Goal: Obtain resource: Obtain resource

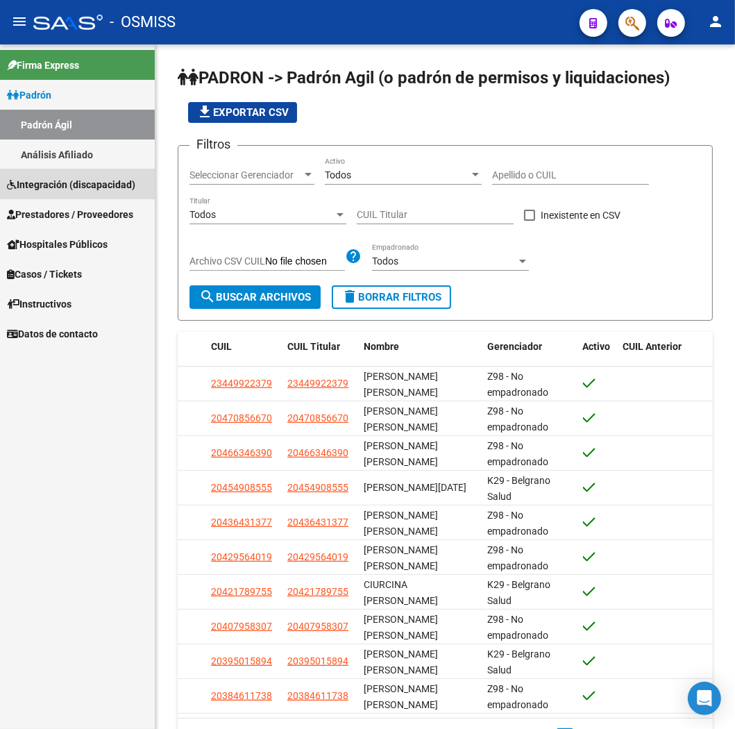
click at [89, 177] on span "Integración (discapacidad)" at bounding box center [71, 184] width 128 height 15
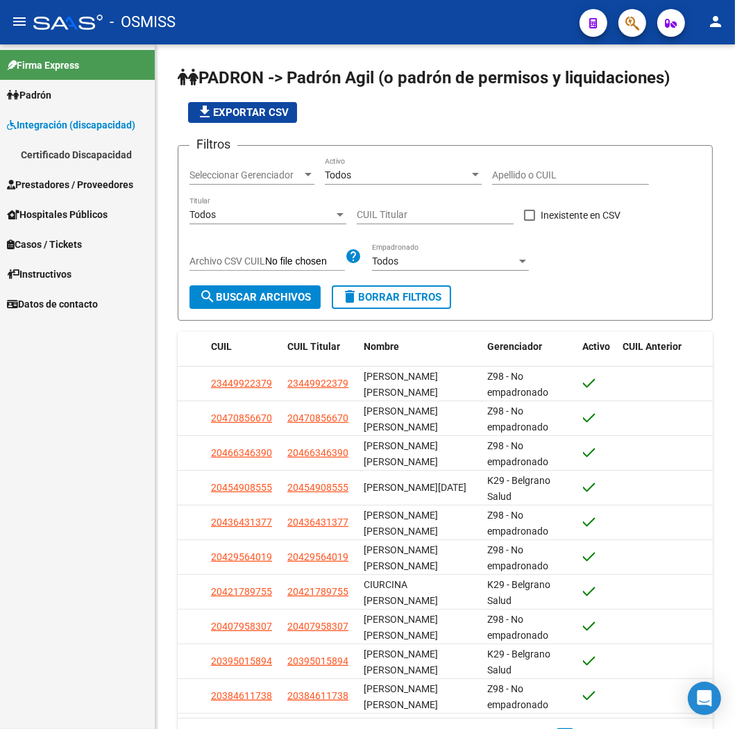
click at [85, 153] on link "Certificado Discapacidad" at bounding box center [77, 155] width 155 height 30
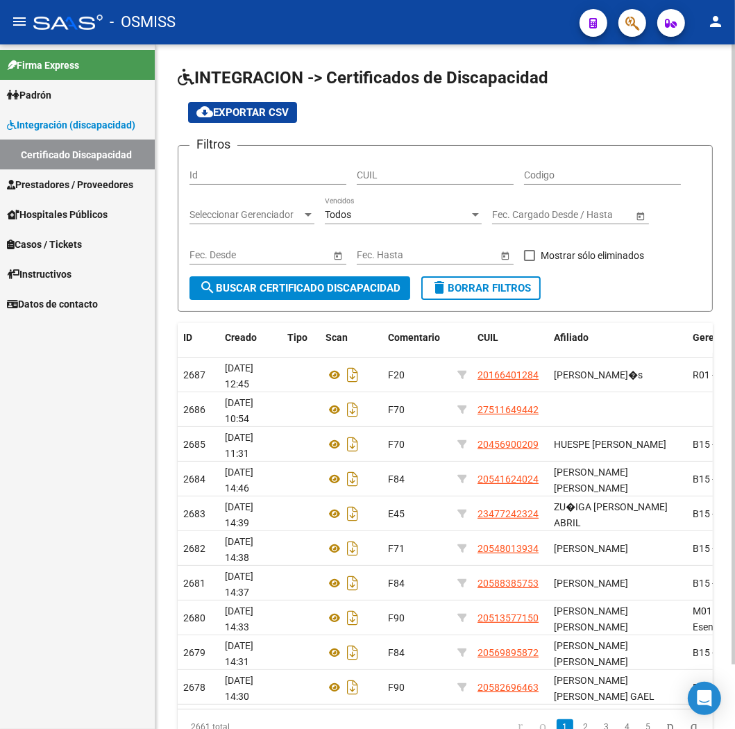
click at [364, 174] on input "CUIL" at bounding box center [435, 175] width 157 height 12
paste input "20-70432852-5"
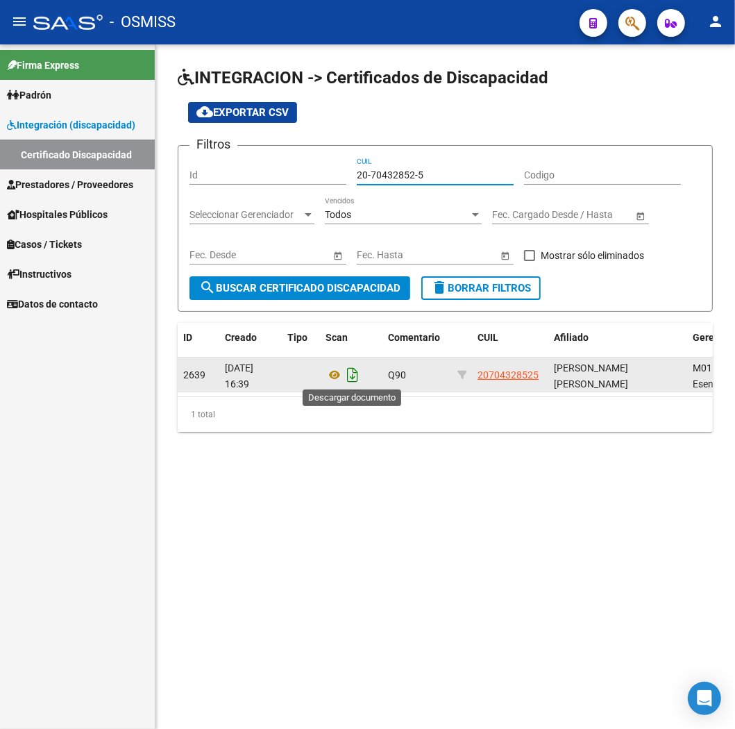
type input "20-70432852-5"
click at [348, 375] on icon "Descargar documento" at bounding box center [353, 375] width 18 height 22
click at [41, 552] on div "Firma Express Padrón Padrón Ágil Análisis Afiliado Integración (discapacidad) C…" at bounding box center [77, 386] width 155 height 684
click at [41, 149] on link "Certificado Discapacidad" at bounding box center [77, 155] width 155 height 30
click at [117, 147] on link "Certificado Discapacidad" at bounding box center [77, 155] width 155 height 30
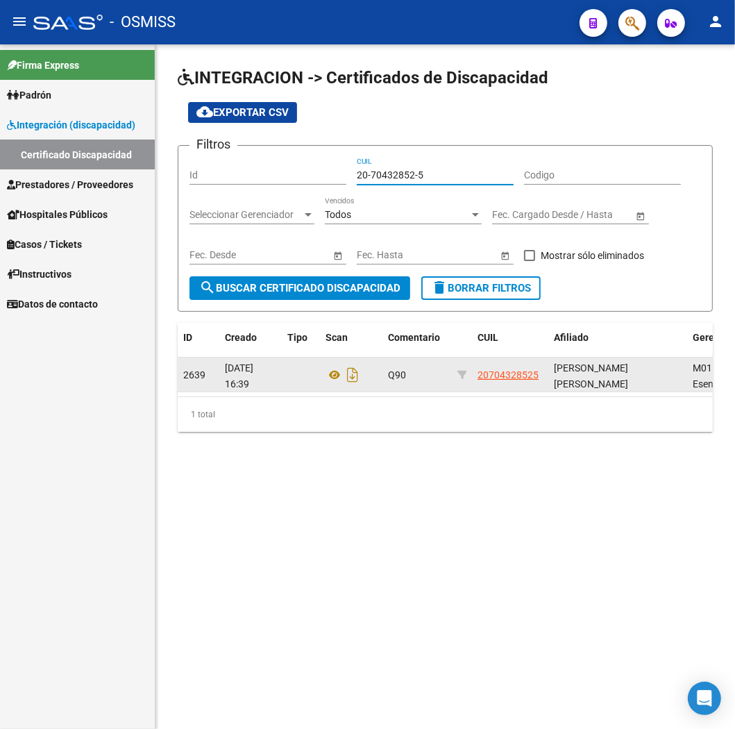
drag, startPoint x: 360, startPoint y: 175, endPoint x: 457, endPoint y: 176, distance: 97.2
click at [457, 176] on input "20-70432852-5" at bounding box center [435, 175] width 157 height 12
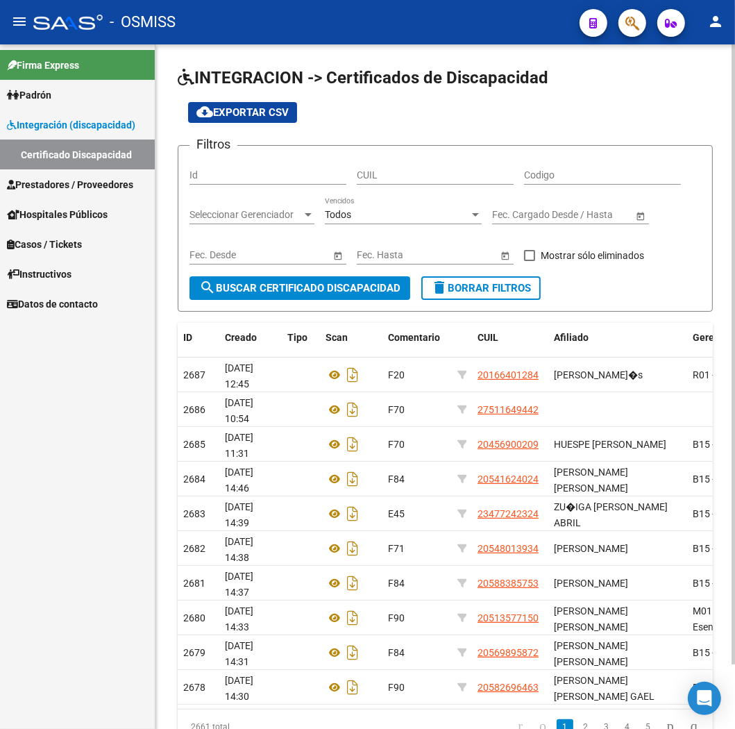
click at [380, 172] on input "CUIL" at bounding box center [435, 175] width 157 height 12
paste input "20-45330810-4"
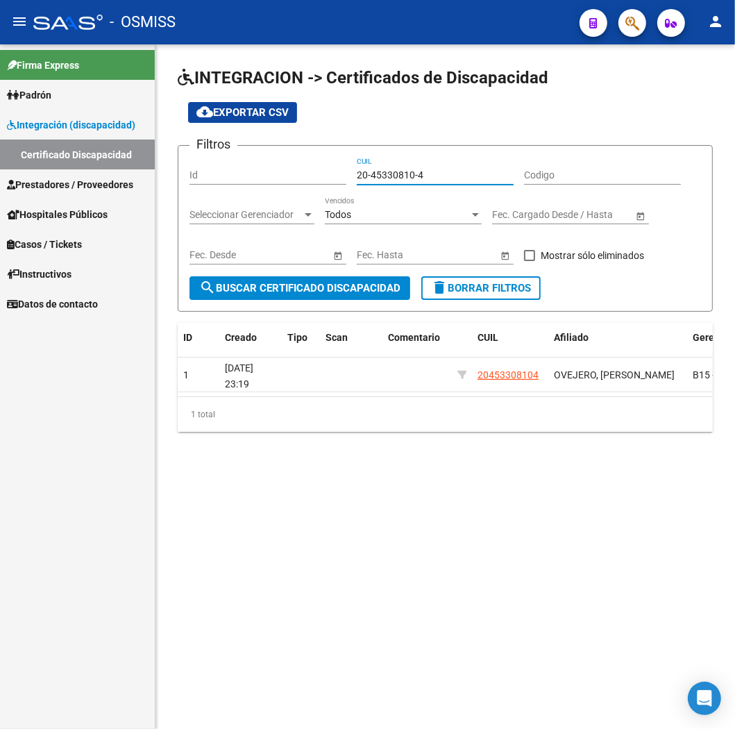
type input "20-45330810-4"
drag, startPoint x: 86, startPoint y: 457, endPoint x: 111, endPoint y: 382, distance: 78.4
click at [86, 455] on div "Firma Express Padrón Padrón Ágil Análisis Afiliado Integración (discapacidad) C…" at bounding box center [77, 386] width 155 height 684
drag, startPoint x: 360, startPoint y: 171, endPoint x: 435, endPoint y: 171, distance: 75.7
click at [435, 171] on input "20-45330810-4" at bounding box center [435, 175] width 157 height 12
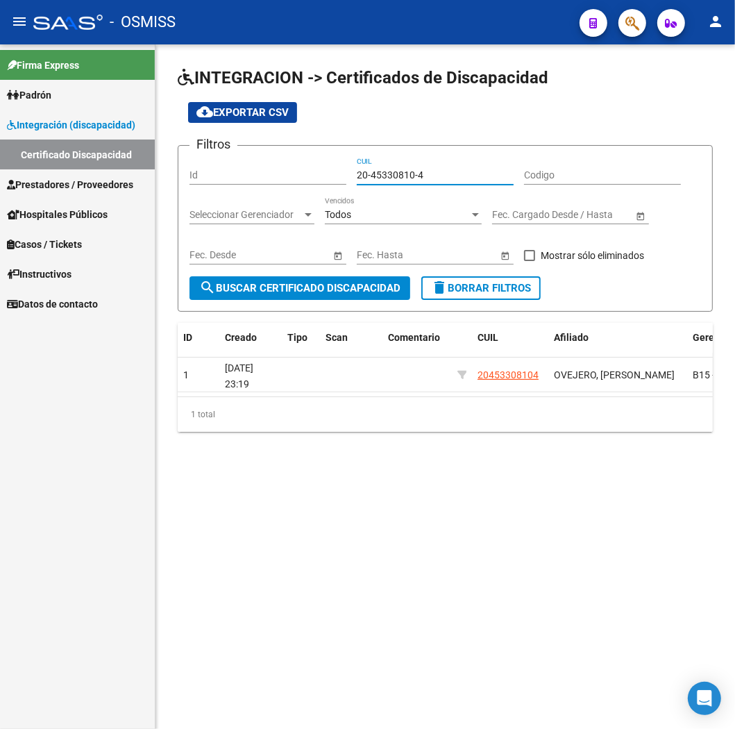
drag, startPoint x: 357, startPoint y: 171, endPoint x: 458, endPoint y: 174, distance: 101.4
click at [458, 174] on input "20-45330810-4" at bounding box center [435, 175] width 157 height 12
paste input "20-45330810-4"
type input "20-45330810-4"
drag, startPoint x: 442, startPoint y: 391, endPoint x: 453, endPoint y: 405, distance: 18.3
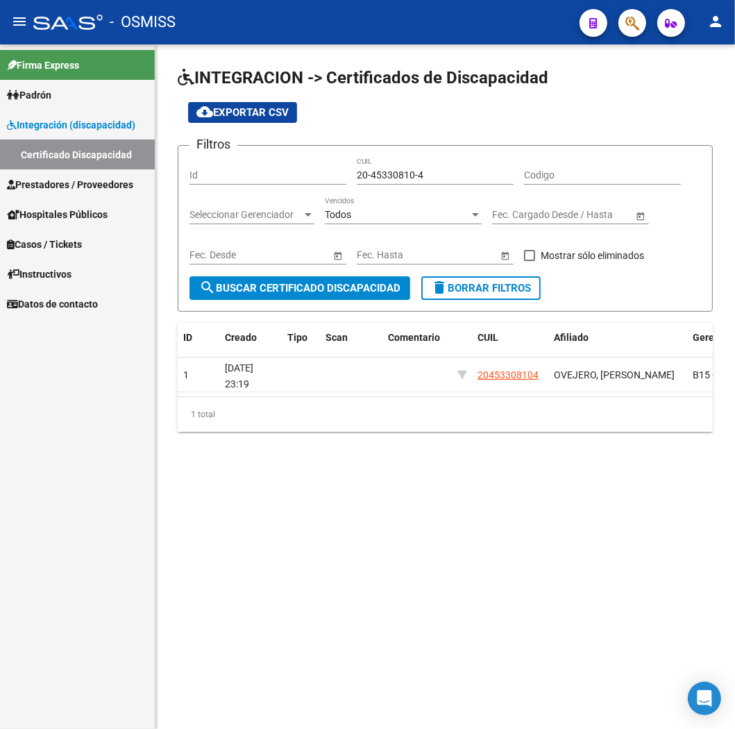
click at [514, 396] on datatable-body "1 04/06/2021 23:19 20453308104 OVEJERO, JOSE AGUSTIN B15 - Boreal 11/05/2020 AR…" at bounding box center [445, 376] width 535 height 39
drag, startPoint x: 358, startPoint y: 172, endPoint x: 454, endPoint y: 166, distance: 96.0
click at [451, 171] on input "20-45330810-4" at bounding box center [435, 175] width 157 height 12
